Goal: Information Seeking & Learning: Learn about a topic

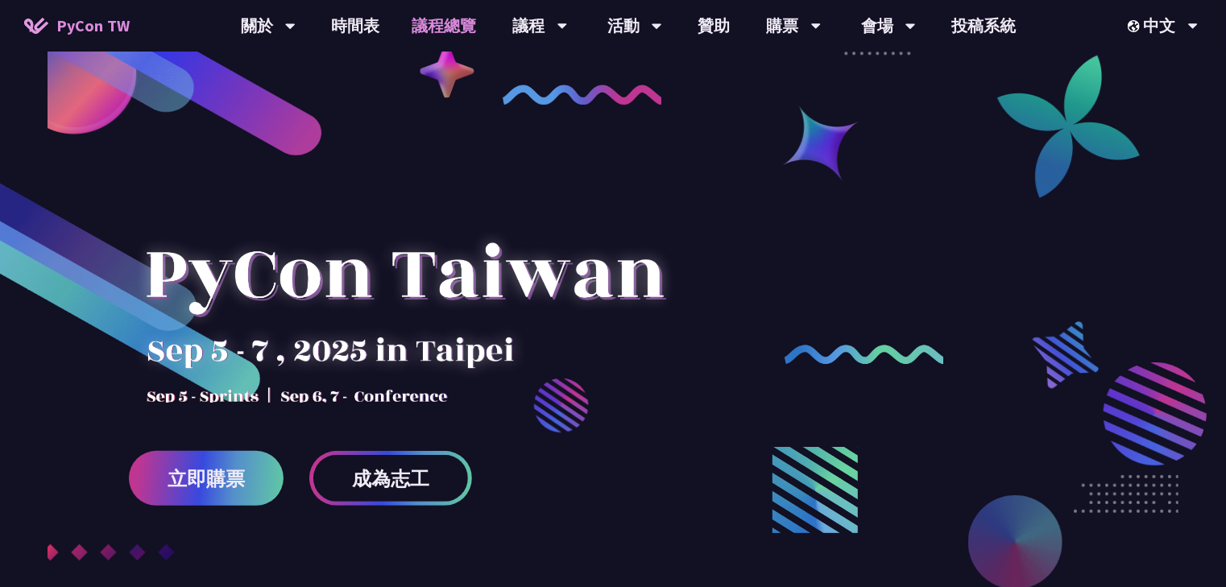
click at [471, 18] on link "議程總覽" at bounding box center [444, 26] width 97 height 52
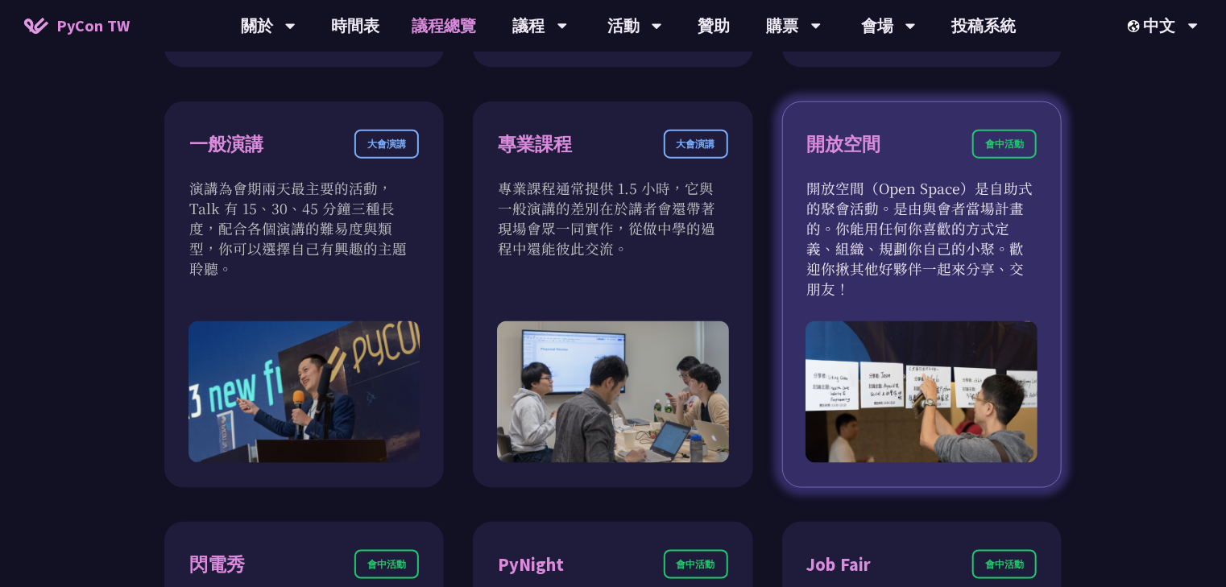
scroll to position [966, 0]
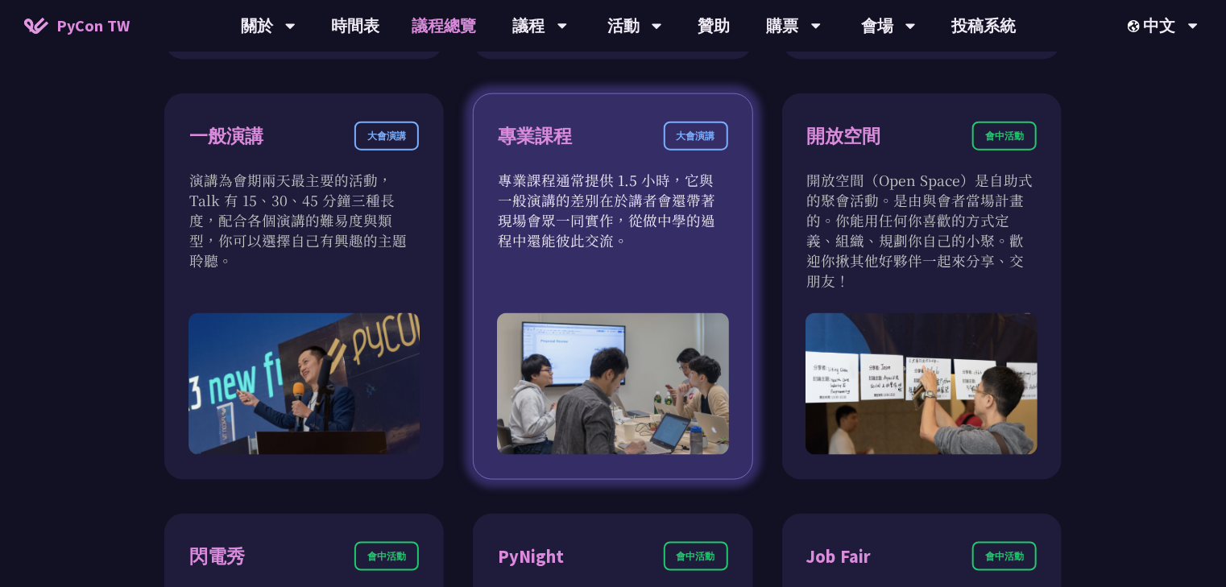
click at [712, 138] on div "大會演講" at bounding box center [696, 136] width 64 height 29
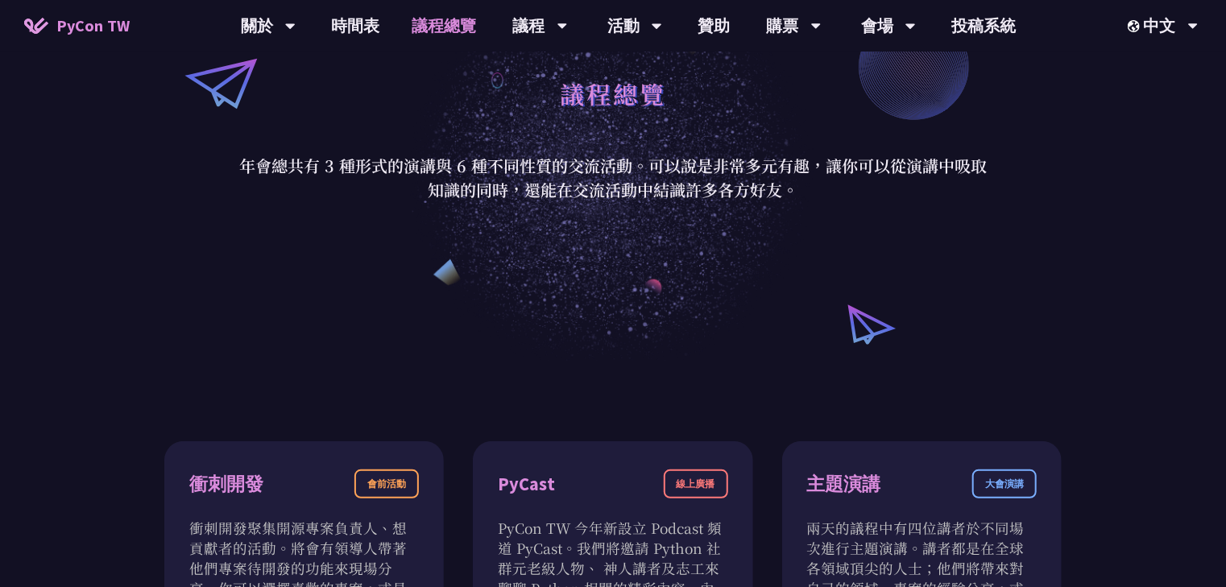
scroll to position [129, 0]
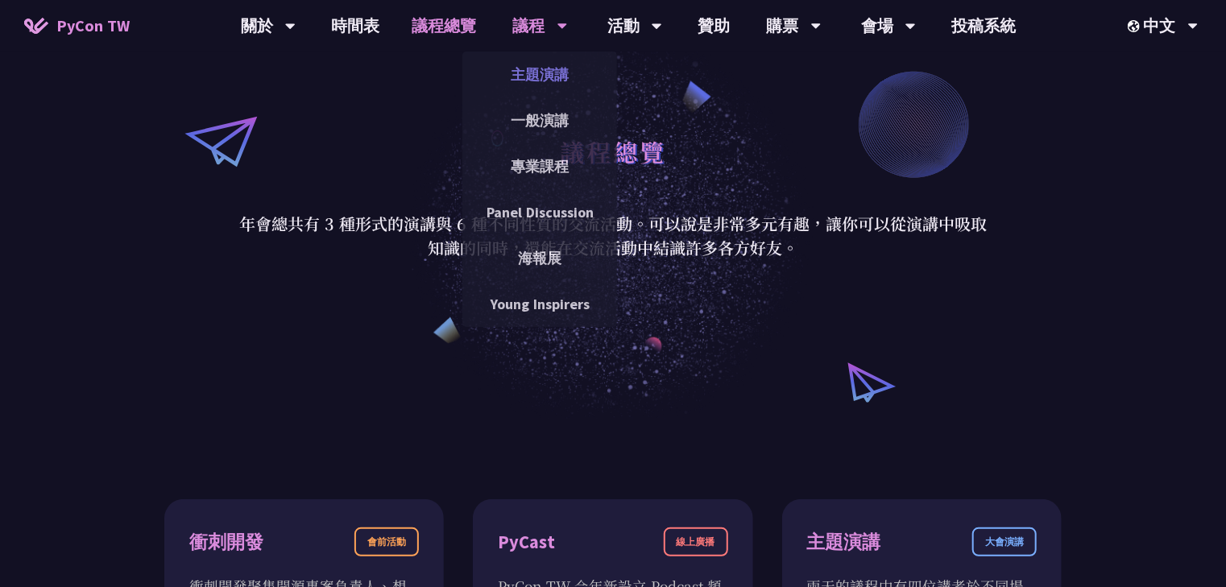
click at [549, 74] on link "主題演講" at bounding box center [539, 75] width 155 height 38
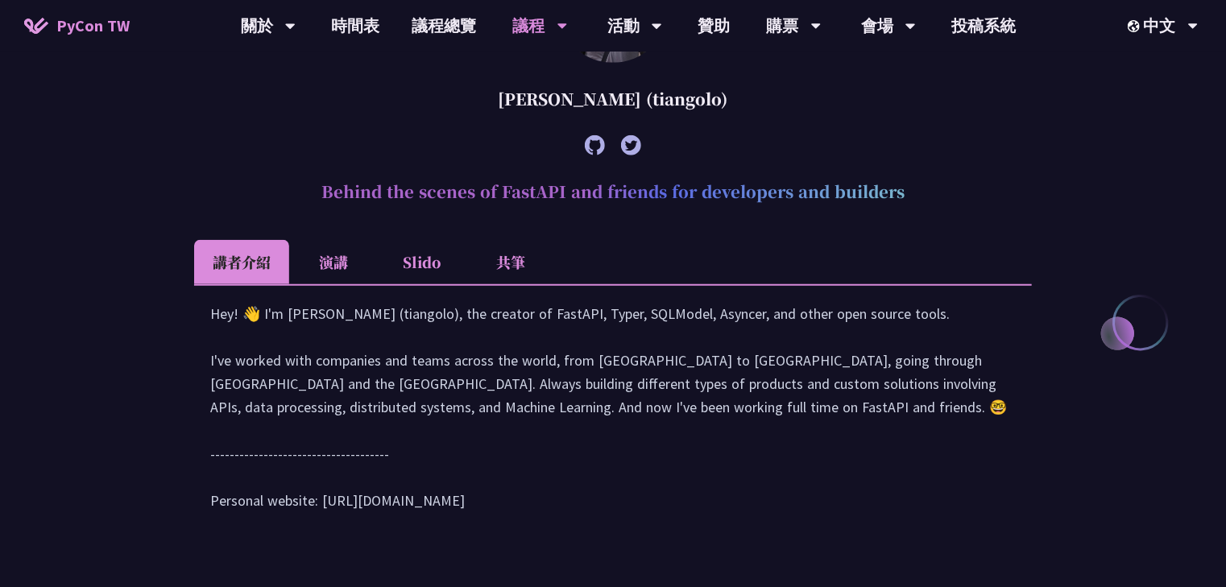
scroll to position [164, 0]
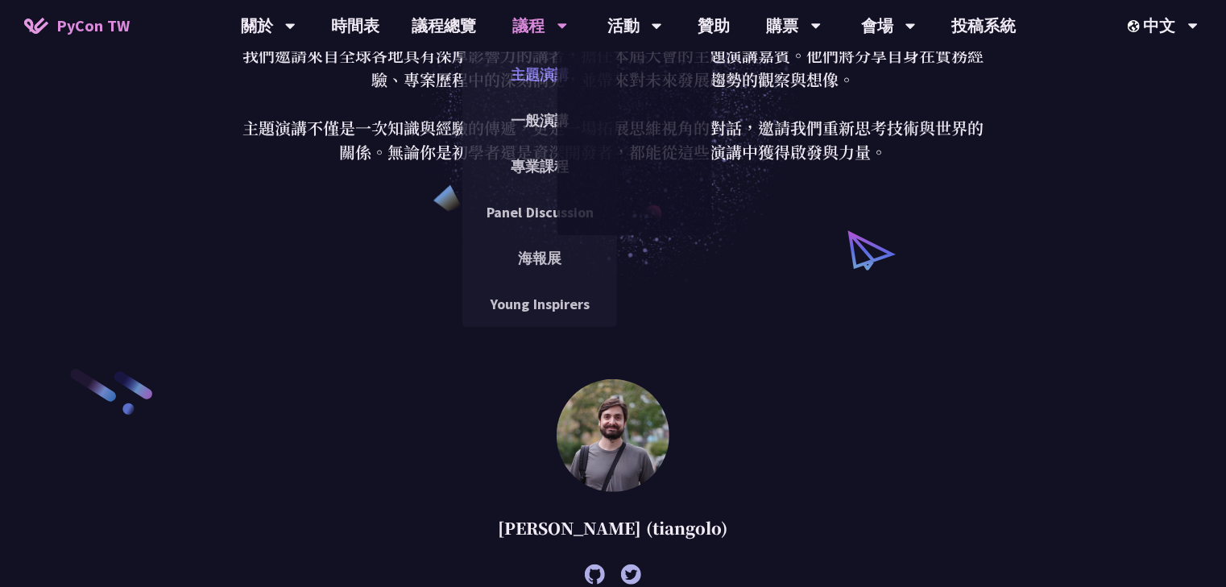
click at [534, 85] on link "主題演講" at bounding box center [539, 75] width 155 height 38
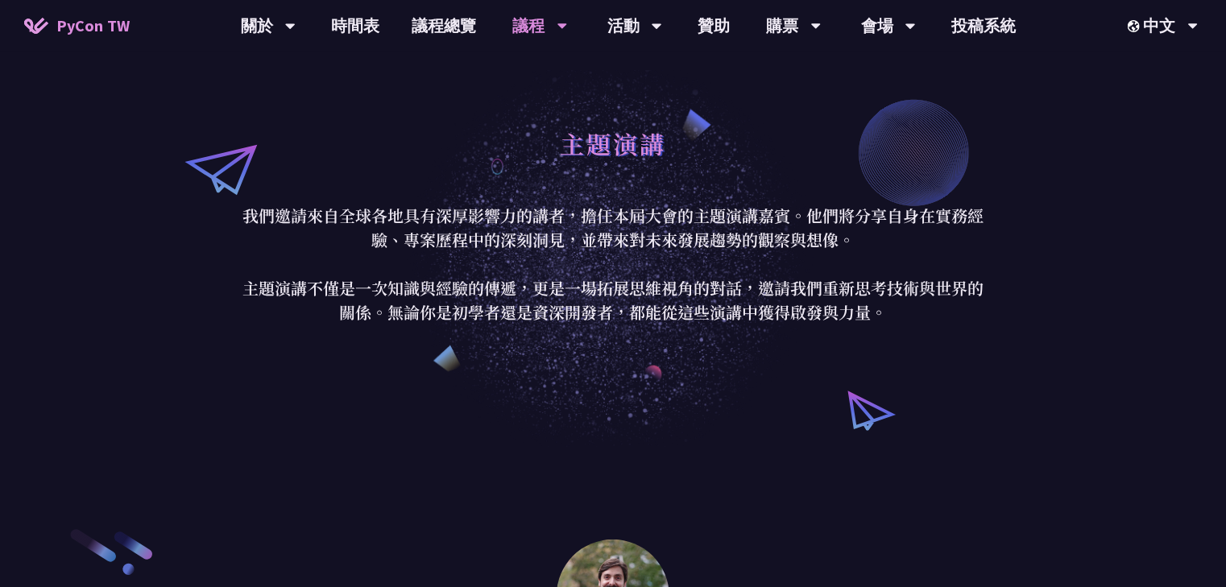
scroll to position [0, 0]
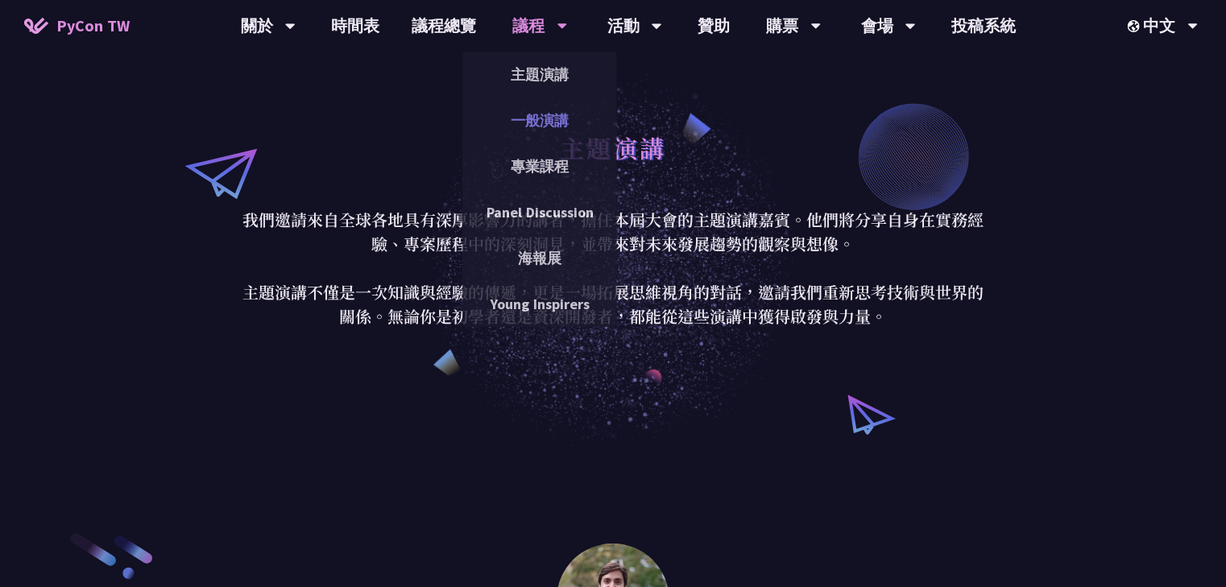
click at [562, 122] on link "一般演講" at bounding box center [539, 120] width 155 height 38
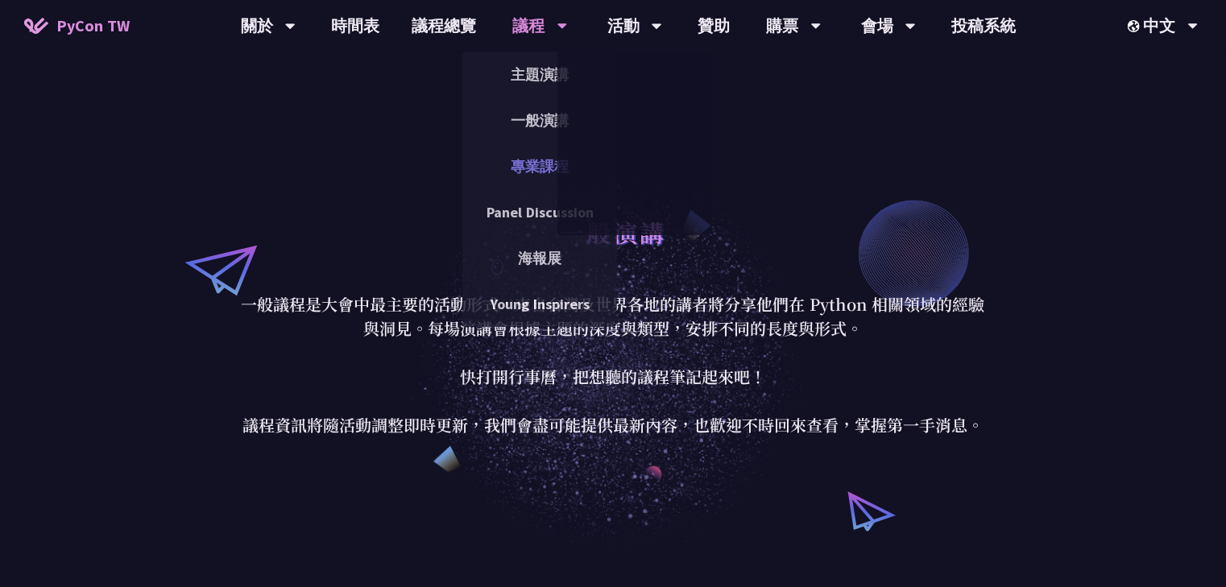
click at [520, 170] on link "專業課程" at bounding box center [539, 166] width 155 height 38
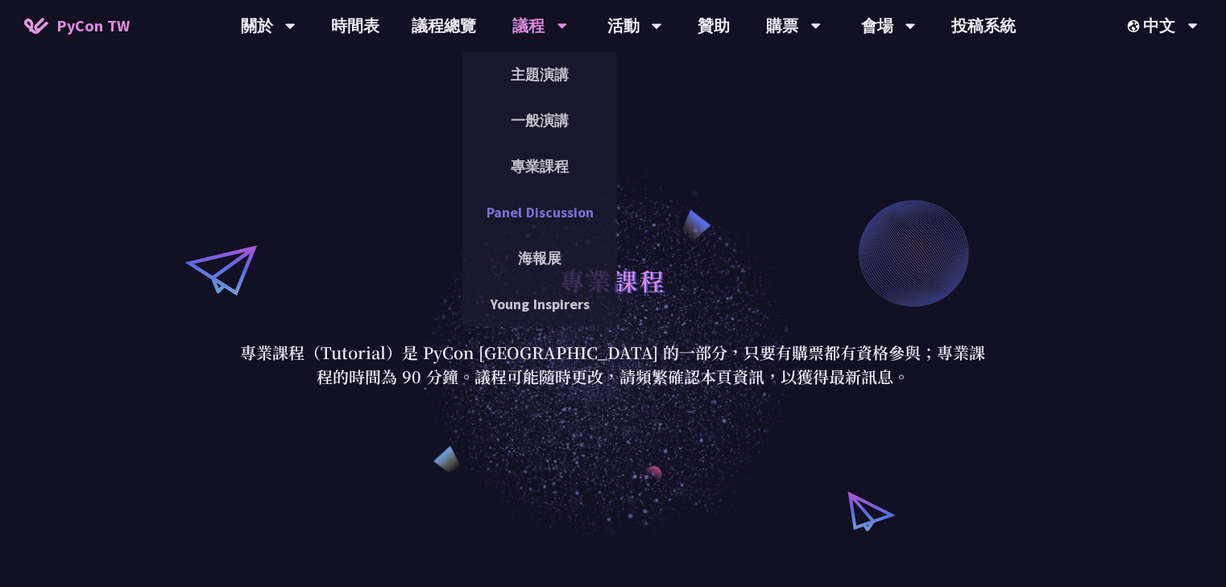
click at [564, 217] on link "Panel Discussion" at bounding box center [539, 212] width 155 height 38
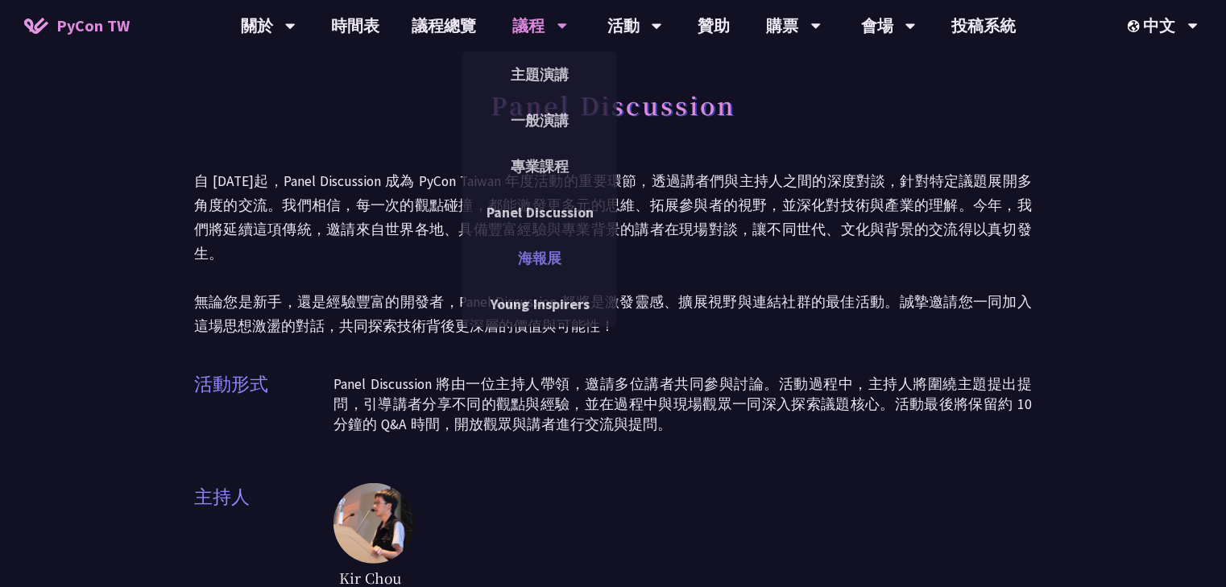
click at [557, 258] on link "海報展" at bounding box center [539, 258] width 155 height 38
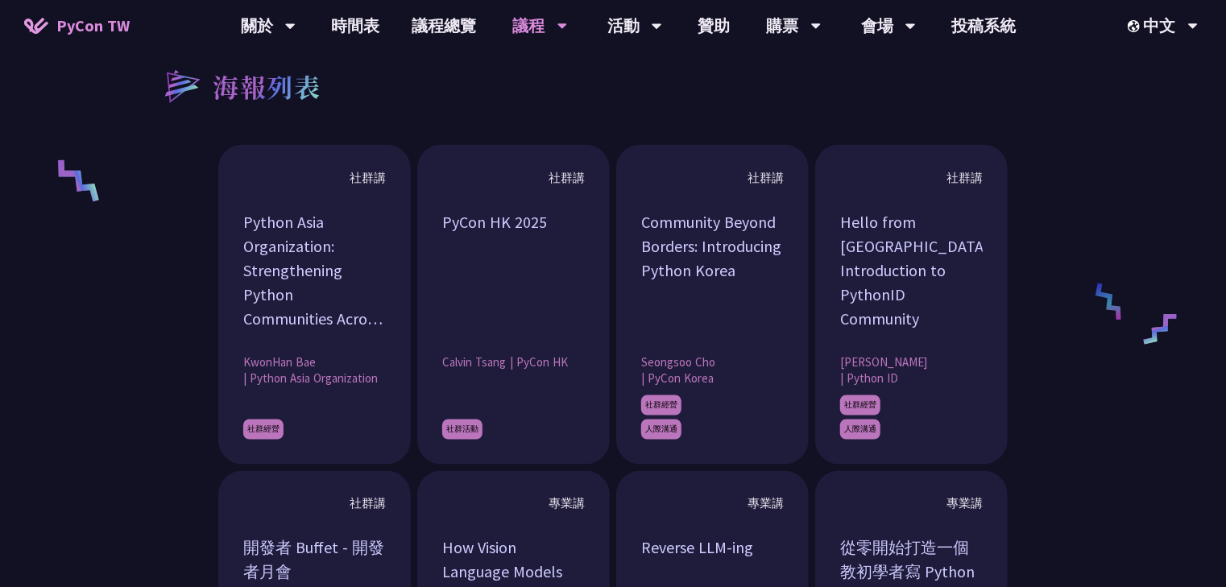
scroll to position [1160, 0]
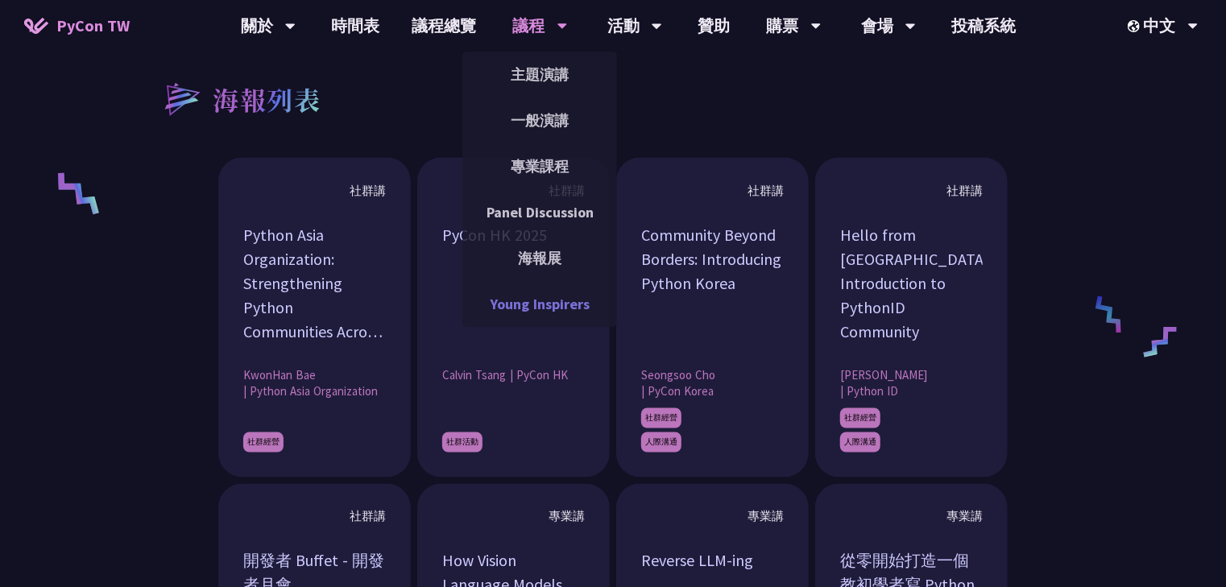
click at [567, 309] on link "Young Inspirers" at bounding box center [539, 304] width 155 height 38
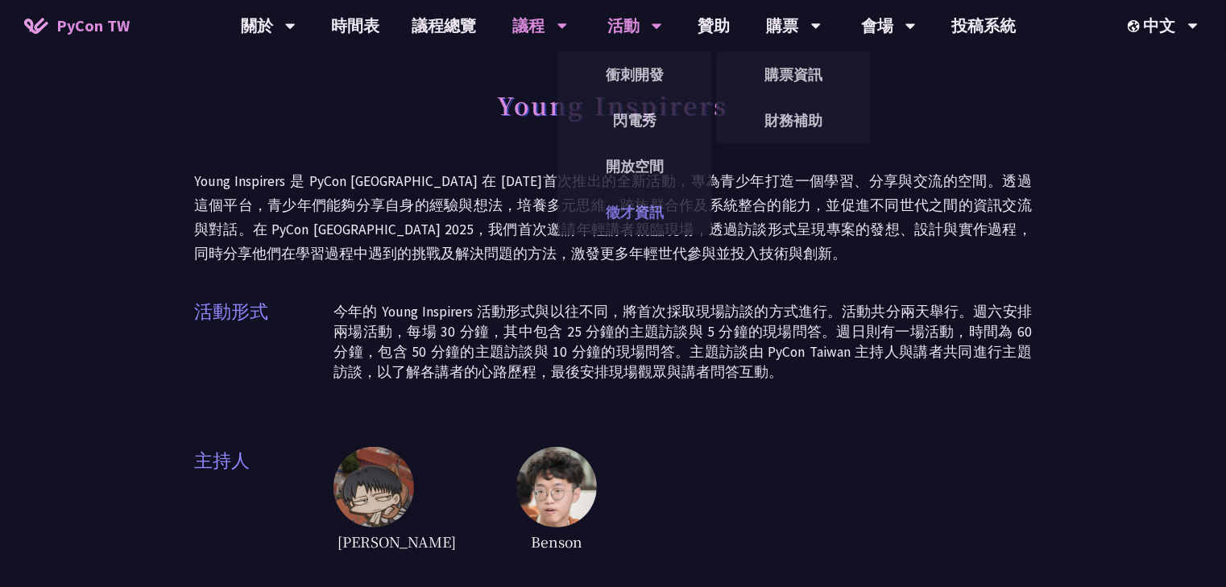
click at [644, 203] on link "徵才資訊" at bounding box center [634, 212] width 155 height 38
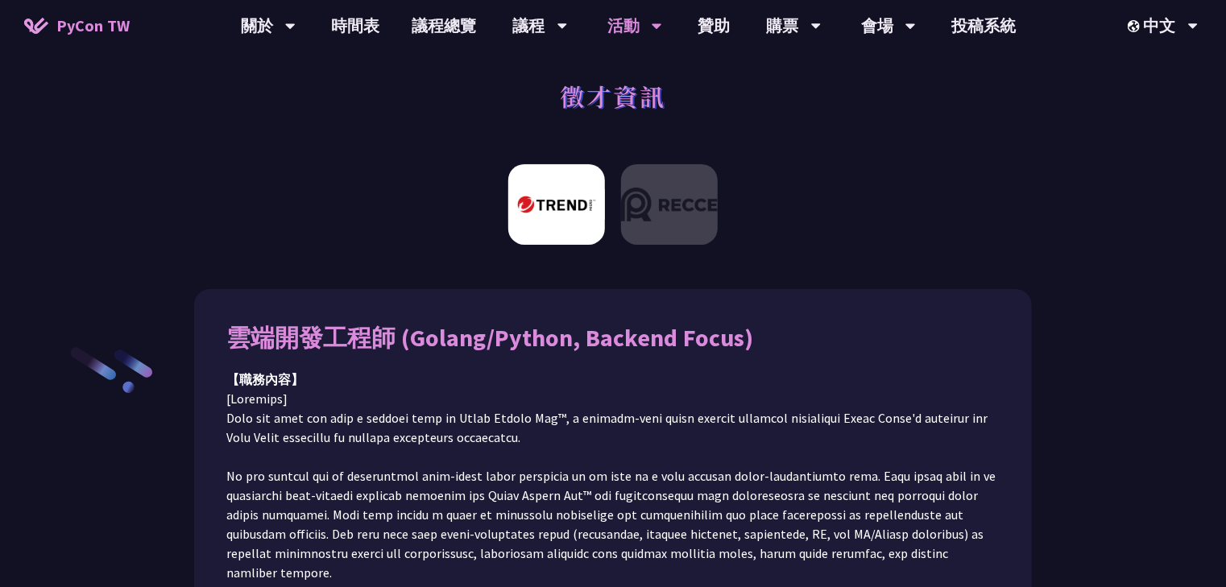
scroll to position [129, 0]
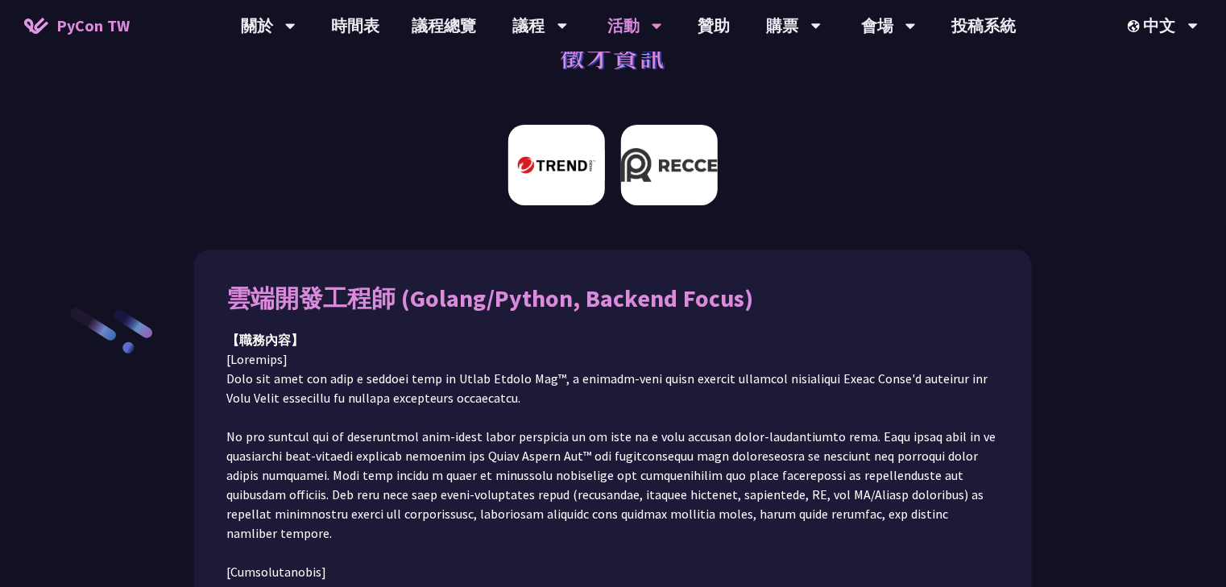
click at [674, 172] on img at bounding box center [669, 165] width 97 height 81
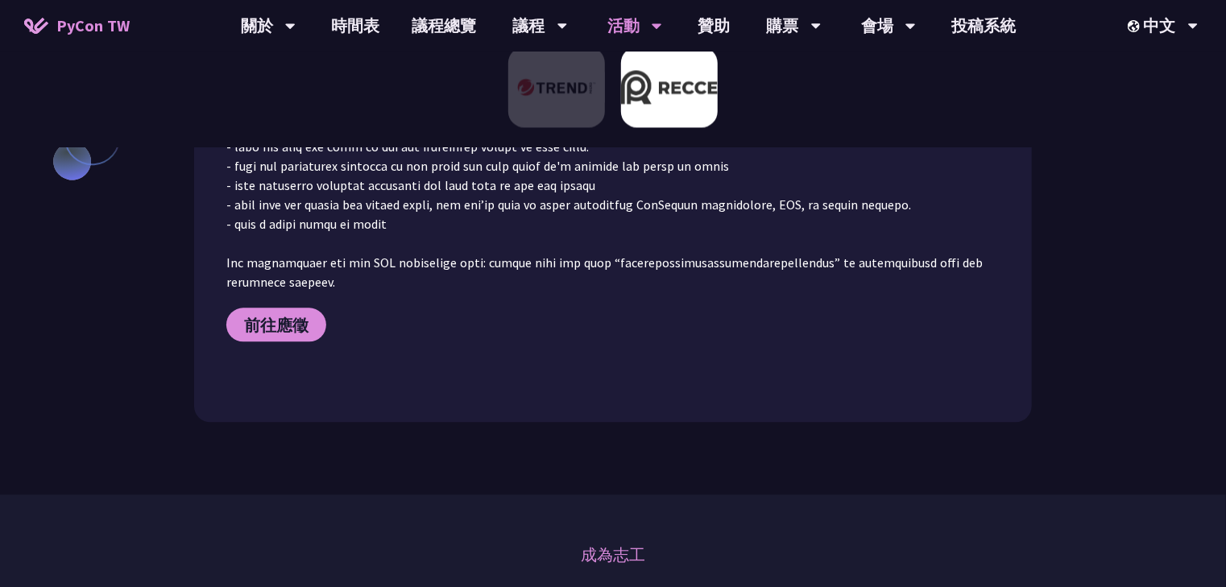
scroll to position [889, 0]
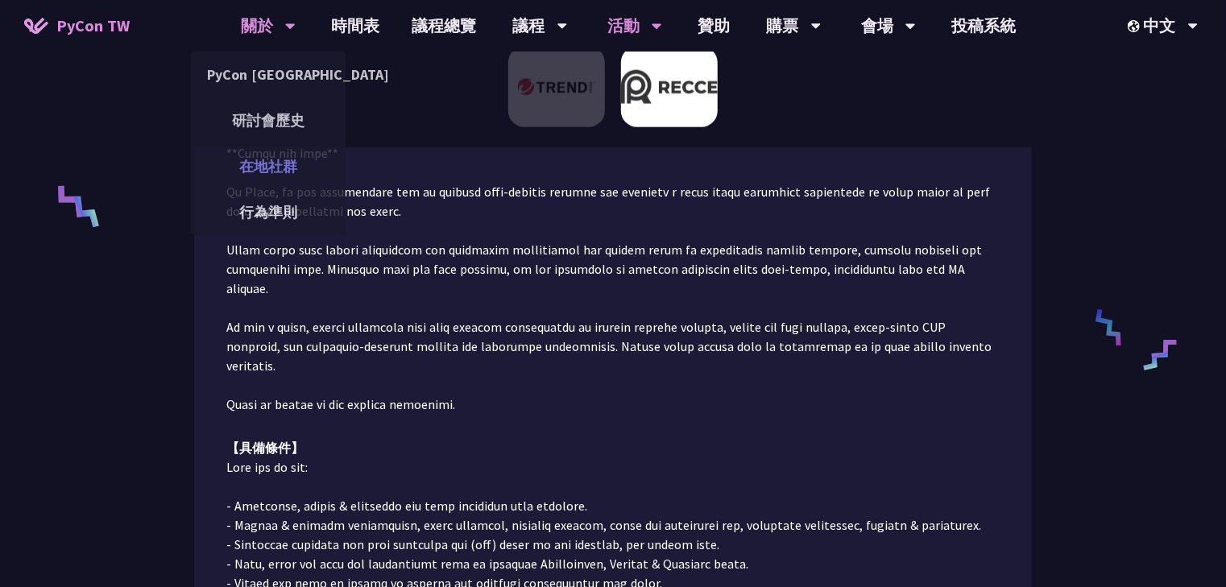
click at [273, 172] on link "在地社群" at bounding box center [268, 166] width 155 height 38
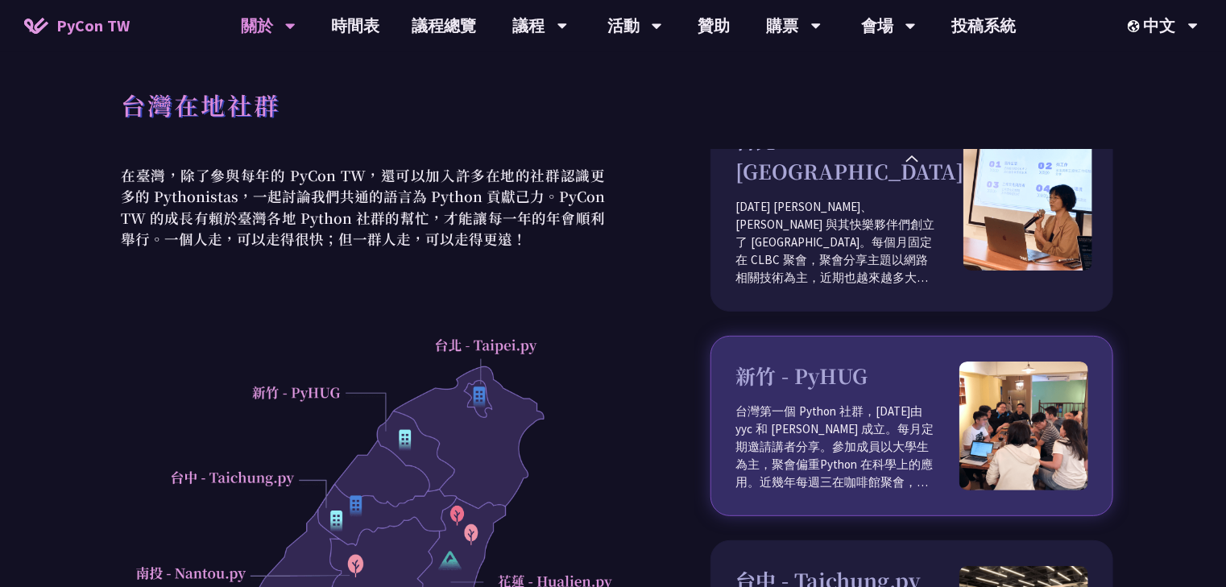
click at [983, 389] on img at bounding box center [1023, 426] width 129 height 129
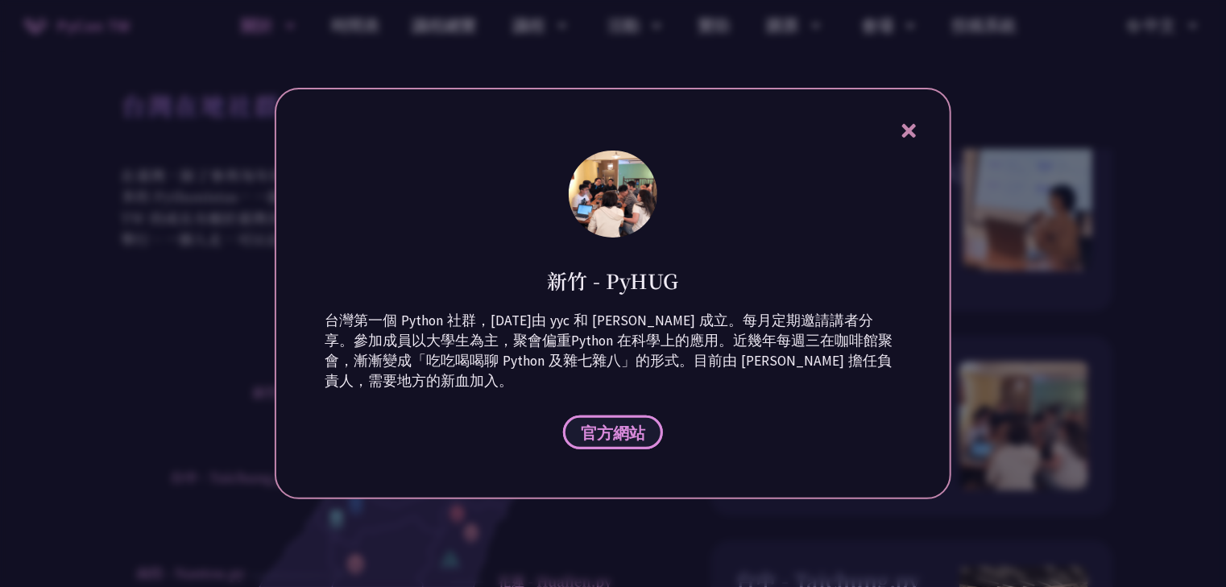
click at [611, 436] on span "官方網站" at bounding box center [613, 433] width 64 height 20
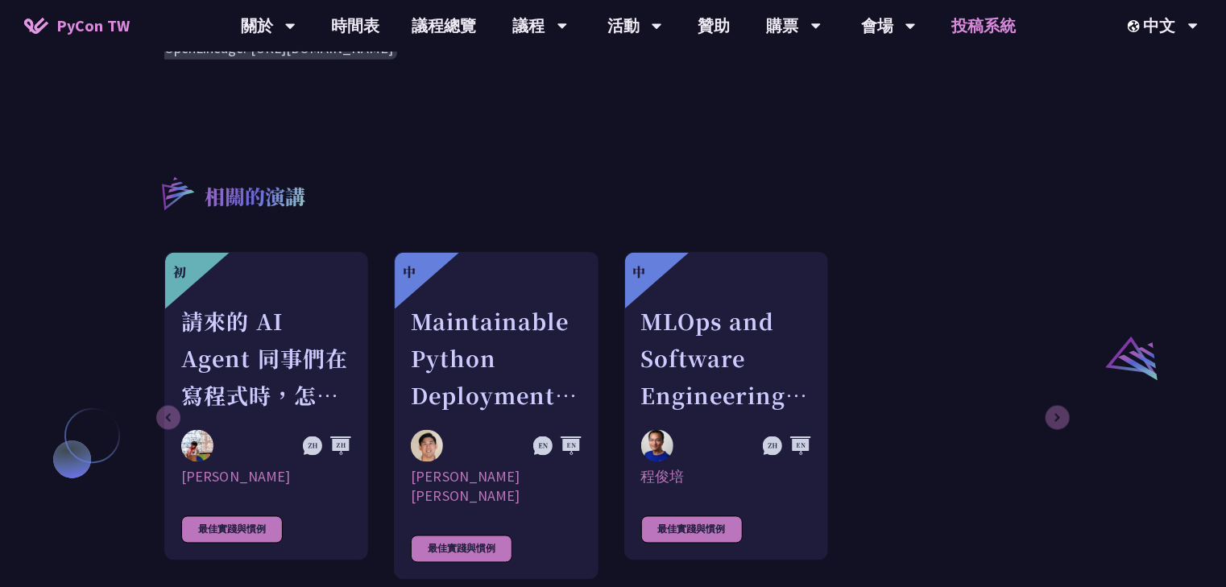
scroll to position [1095, 0]
